Goal: Book appointment/travel/reservation

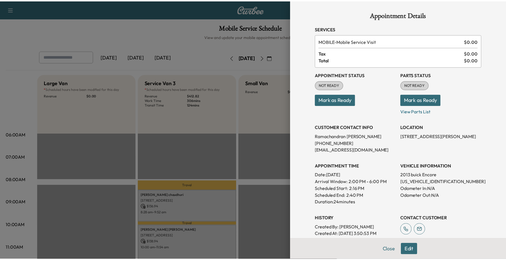
scroll to position [142, 0]
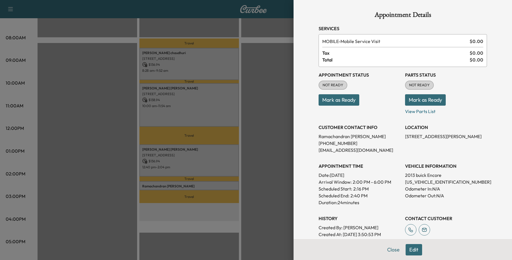
click at [387, 250] on button "Close" at bounding box center [393, 249] width 20 height 11
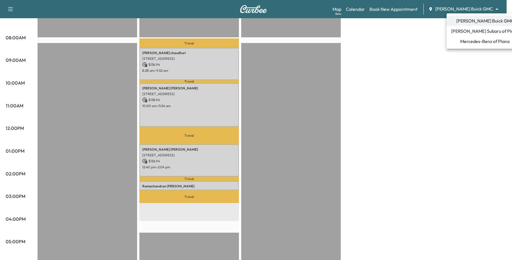
click at [462, 42] on span "Mercedes-Benz of Plano" at bounding box center [484, 41] width 49 height 7
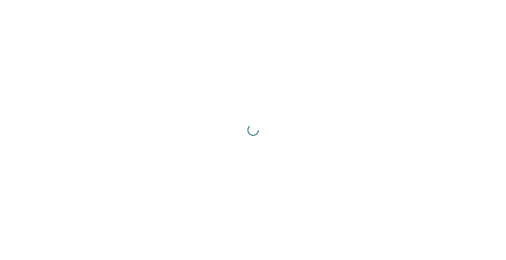
scroll to position [0, 0]
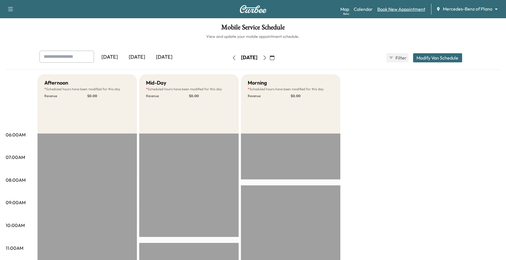
click at [421, 9] on link "Book New Appointment" at bounding box center [402, 9] width 48 height 7
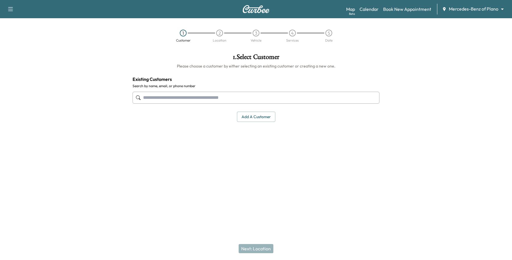
click at [185, 96] on input "text" at bounding box center [255, 98] width 247 height 12
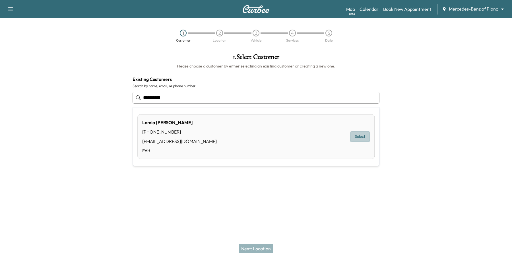
click at [366, 139] on button "Select" at bounding box center [360, 136] width 20 height 11
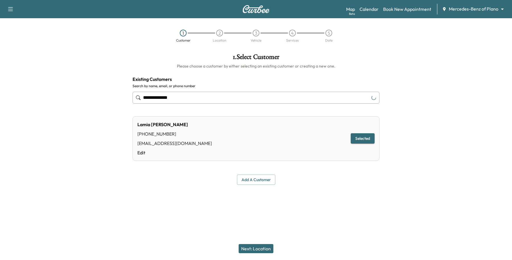
type input "**********"
click at [271, 250] on button "Next: Location" at bounding box center [256, 248] width 35 height 9
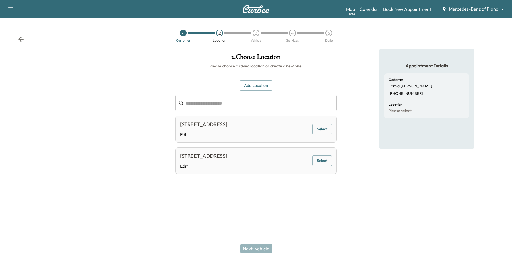
click at [327, 129] on button "Select" at bounding box center [322, 129] width 20 height 11
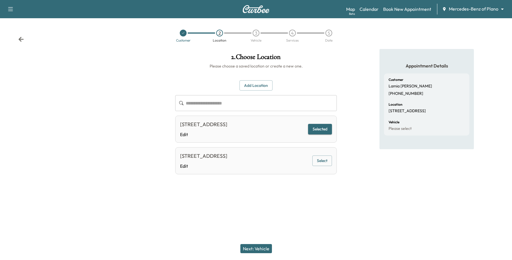
click at [262, 247] on button "Next: Vehicle" at bounding box center [256, 248] width 32 height 9
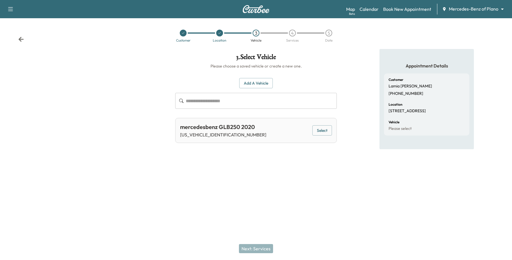
click at [253, 83] on button "Add a Vehicle" at bounding box center [256, 83] width 34 height 11
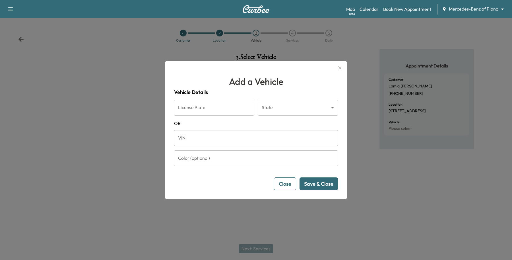
click at [285, 179] on button "Close" at bounding box center [285, 183] width 22 height 13
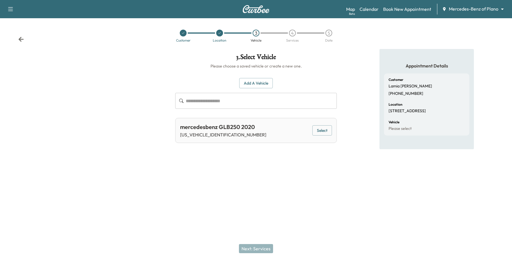
click at [221, 35] on div at bounding box center [219, 33] width 7 height 7
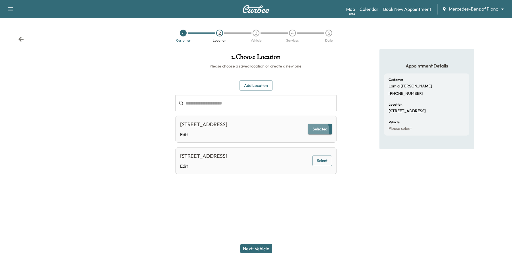
click at [316, 134] on button "Selected" at bounding box center [320, 129] width 24 height 11
click at [260, 81] on button "Add Location" at bounding box center [255, 85] width 33 height 11
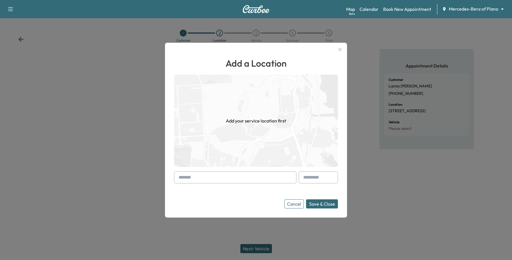
click at [208, 178] on input "text" at bounding box center [235, 177] width 122 height 12
click at [290, 206] on button "Cancel" at bounding box center [293, 203] width 19 height 9
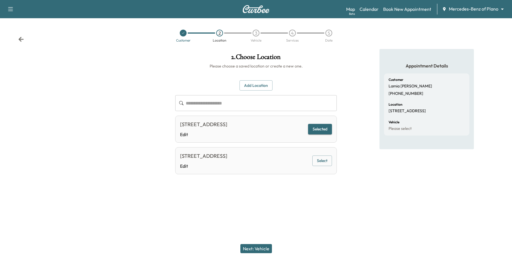
drag, startPoint x: 254, startPoint y: 88, endPoint x: 264, endPoint y: 101, distance: 16.4
click at [254, 88] on button "Add Location" at bounding box center [255, 85] width 33 height 11
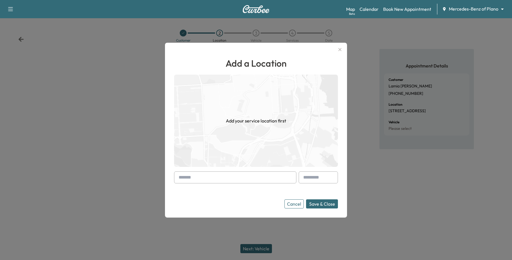
click at [264, 177] on input "text" at bounding box center [235, 177] width 122 height 12
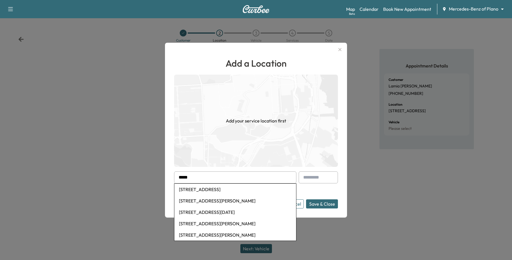
click at [252, 185] on li "[STREET_ADDRESS]" at bounding box center [235, 188] width 122 height 11
type input "**********"
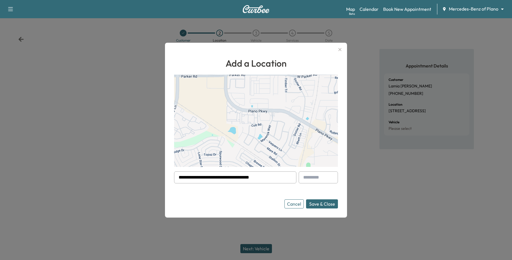
click at [320, 177] on input "text" at bounding box center [317, 177] width 39 height 12
type input "****"
click at [329, 198] on form "**********" at bounding box center [256, 189] width 164 height 37
click at [331, 204] on button "Save & Close" at bounding box center [322, 203] width 32 height 9
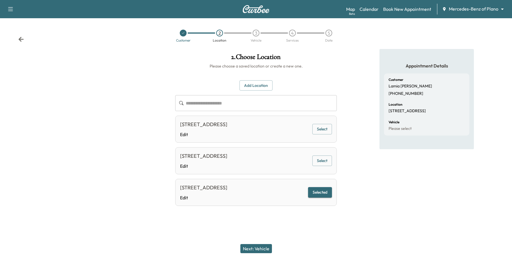
click at [227, 201] on div "[STREET_ADDRESS] Edit" at bounding box center [203, 191] width 47 height 17
click at [257, 243] on div "Next: Vehicle" at bounding box center [256, 248] width 512 height 23
click at [258, 246] on button "Next: Vehicle" at bounding box center [256, 248] width 32 height 9
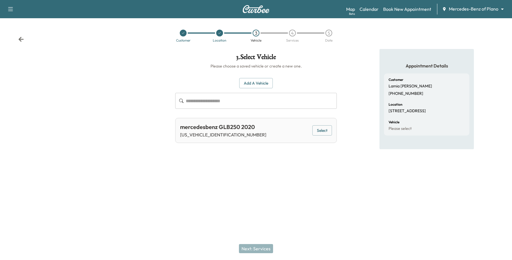
click at [325, 121] on div "mercedesbenz GLB250 2020 [US_VEHICLE_IDENTIFICATION_NUMBER] Select" at bounding box center [255, 130] width 161 height 25
click at [323, 127] on button "Select" at bounding box center [322, 130] width 20 height 11
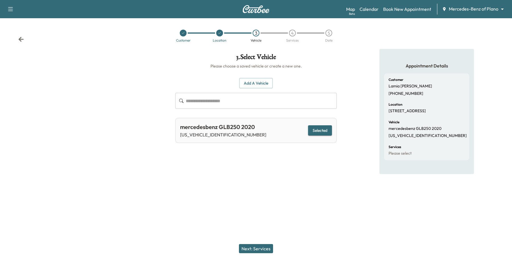
click at [263, 244] on button "Next: Services" at bounding box center [256, 248] width 34 height 9
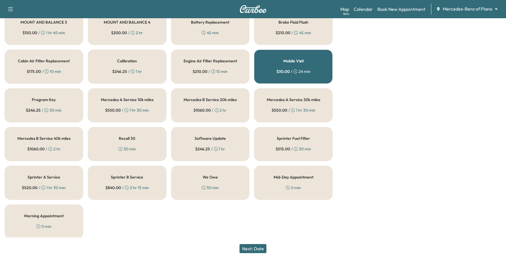
scroll to position [179, 0]
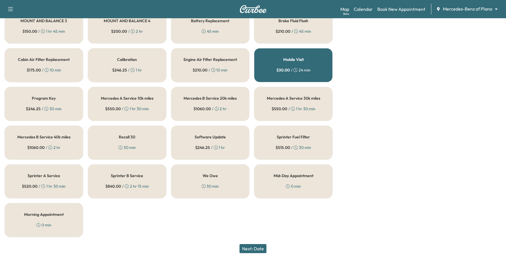
click at [255, 246] on button "Next: Date" at bounding box center [253, 248] width 27 height 9
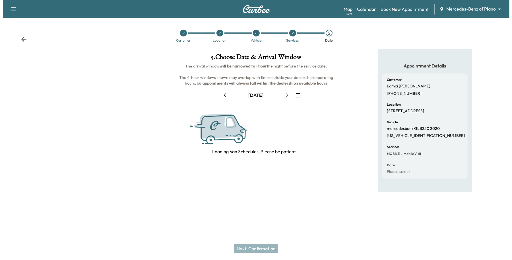
scroll to position [0, 0]
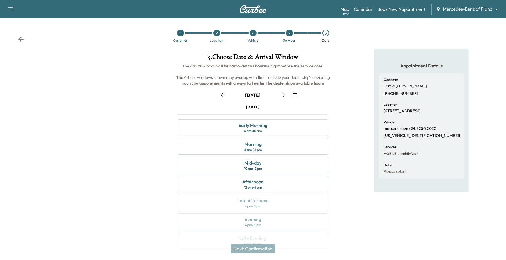
click at [283, 98] on button "button" at bounding box center [284, 94] width 10 height 9
click at [253, 191] on div "Afternoon 12 pm - 4 pm" at bounding box center [253, 183] width 151 height 16
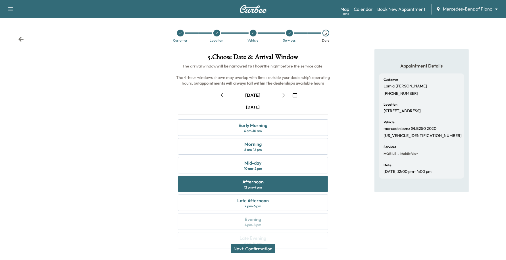
click at [229, 94] on div "[DATE]" at bounding box center [252, 94] width 71 height 9
click at [226, 96] on button "button" at bounding box center [222, 94] width 10 height 9
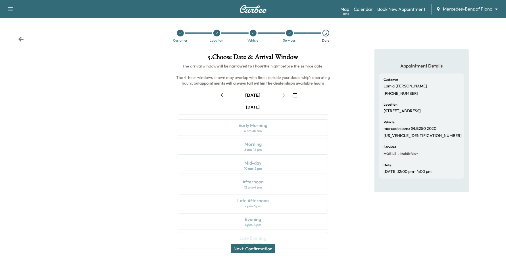
click at [284, 93] on icon "button" at bounding box center [283, 95] width 5 height 5
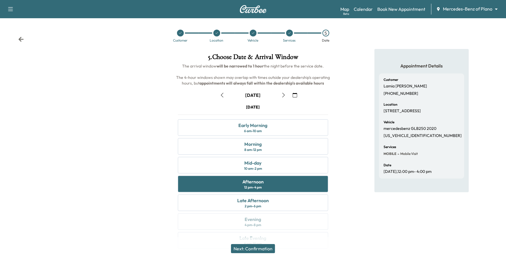
click at [285, 94] on icon "button" at bounding box center [283, 95] width 5 height 5
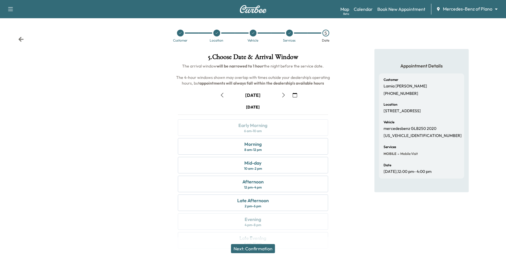
click at [219, 36] on div "Location" at bounding box center [217, 36] width 36 height 13
click at [218, 32] on icon at bounding box center [216, 32] width 3 height 3
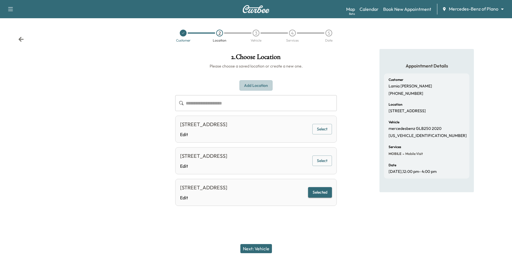
click at [265, 85] on button "Add Location" at bounding box center [255, 85] width 33 height 11
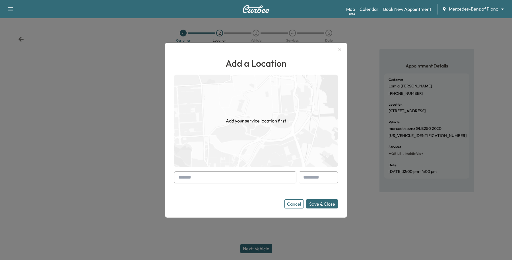
click at [223, 181] on input "text" at bounding box center [235, 177] width 122 height 12
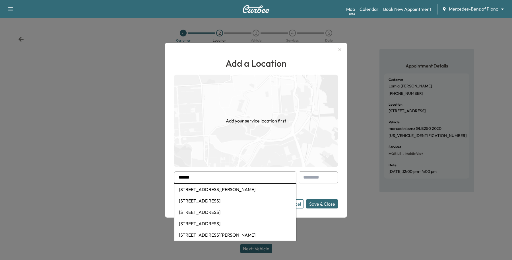
click at [222, 193] on li "[STREET_ADDRESS][PERSON_NAME]" at bounding box center [235, 188] width 122 height 11
type input "**********"
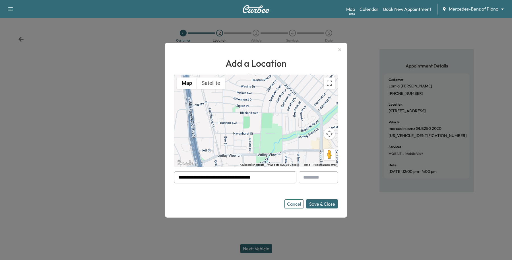
click at [309, 202] on button "Save & Close" at bounding box center [322, 203] width 32 height 9
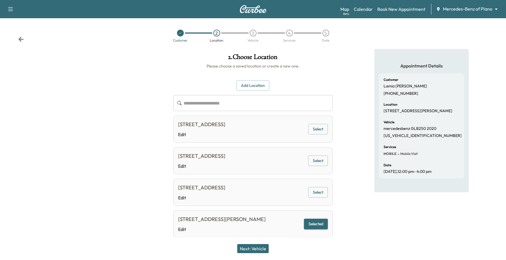
click at [249, 250] on button "Next: Vehicle" at bounding box center [253, 248] width 32 height 9
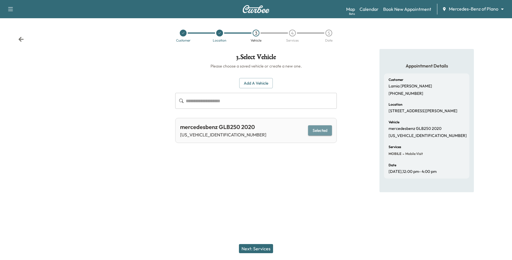
click at [320, 130] on button "Selected" at bounding box center [320, 130] width 24 height 11
click at [260, 248] on button "Next: Services" at bounding box center [256, 248] width 34 height 9
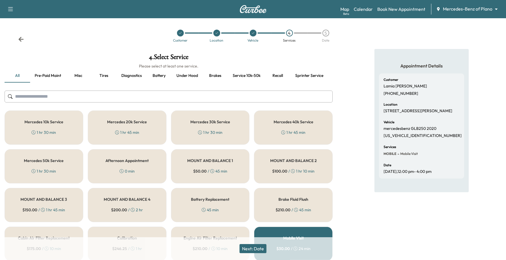
click at [73, 136] on div "Mercedes 10k Service 1 hr 30 min" at bounding box center [44, 127] width 79 height 34
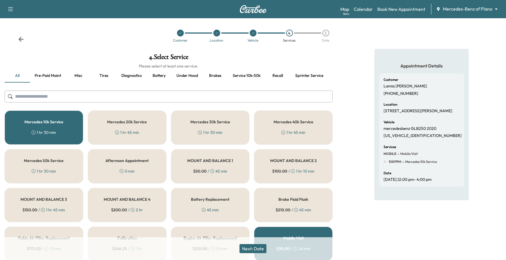
click at [253, 250] on button "Next: Date" at bounding box center [253, 248] width 27 height 9
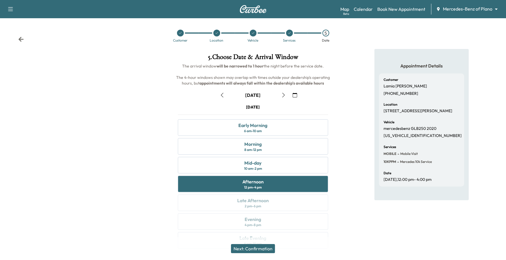
click at [225, 99] on button "button" at bounding box center [222, 94] width 10 height 9
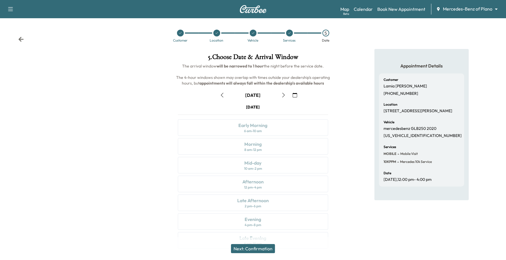
click at [225, 99] on button "button" at bounding box center [222, 94] width 10 height 9
click at [283, 96] on icon "button" at bounding box center [283, 95] width 5 height 5
click at [285, 96] on icon "button" at bounding box center [283, 95] width 5 height 5
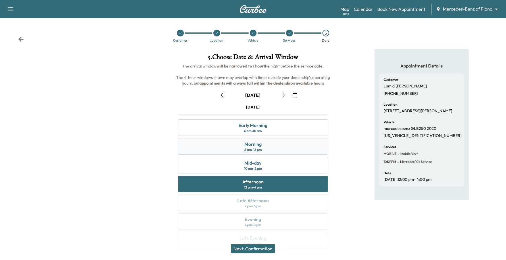
click at [298, 140] on div "Morning 8 am - 12 pm" at bounding box center [253, 146] width 151 height 16
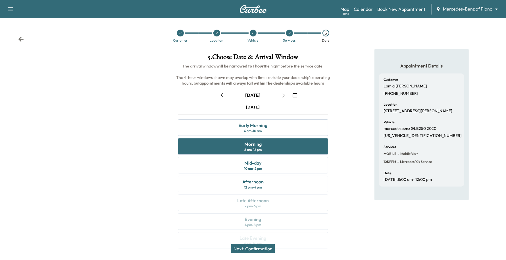
click at [248, 248] on button "Next: Confirmation" at bounding box center [253, 248] width 44 height 9
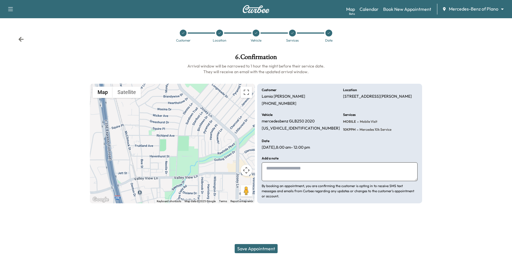
click at [248, 248] on button "Save Appointment" at bounding box center [256, 248] width 43 height 9
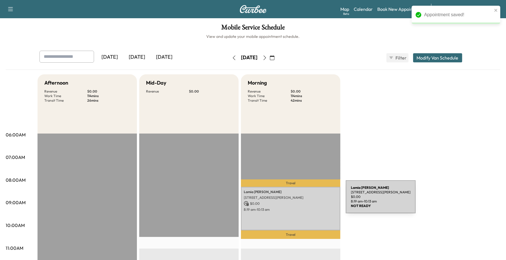
click at [303, 201] on p "$ 0.00" at bounding box center [291, 203] width 94 height 5
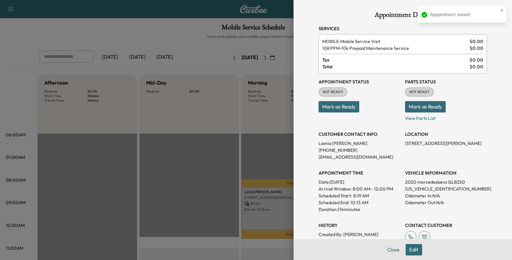
click at [411, 248] on button "Edit" at bounding box center [413, 249] width 16 height 11
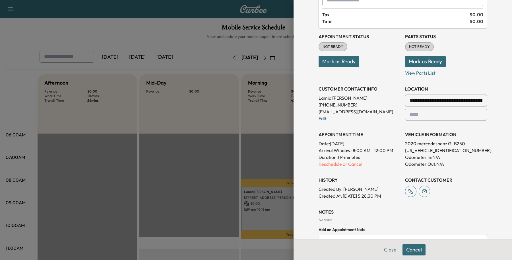
scroll to position [109, 0]
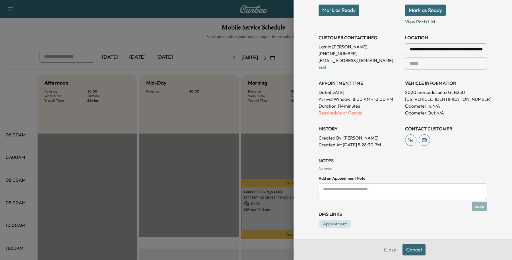
click at [383, 196] on textarea at bounding box center [402, 191] width 168 height 16
type textarea "*"
type textarea "**********"
click at [325, 115] on p "Reschedule or Cancel" at bounding box center [359, 112] width 82 height 7
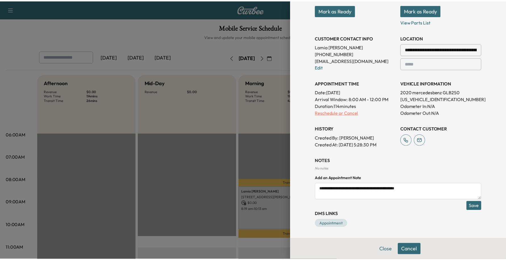
scroll to position [0, 0]
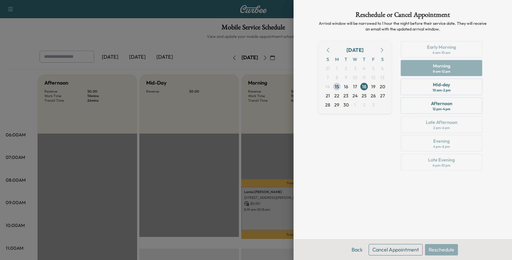
click at [375, 253] on button "Cancel Appointment" at bounding box center [395, 249] width 54 height 11
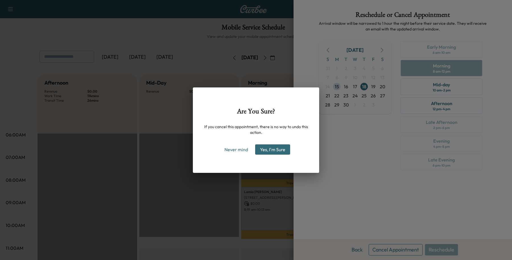
click at [279, 151] on button "Yes, I'm Sure" at bounding box center [272, 149] width 35 height 10
